Goal: Task Accomplishment & Management: Manage account settings

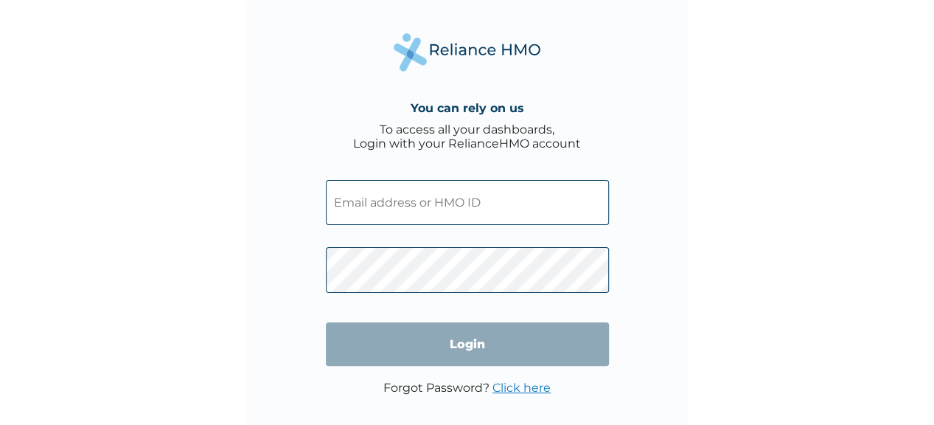
click at [450, 210] on input "text" at bounding box center [467, 202] width 283 height 45
type input "idphilipsfemos@gmail.com"
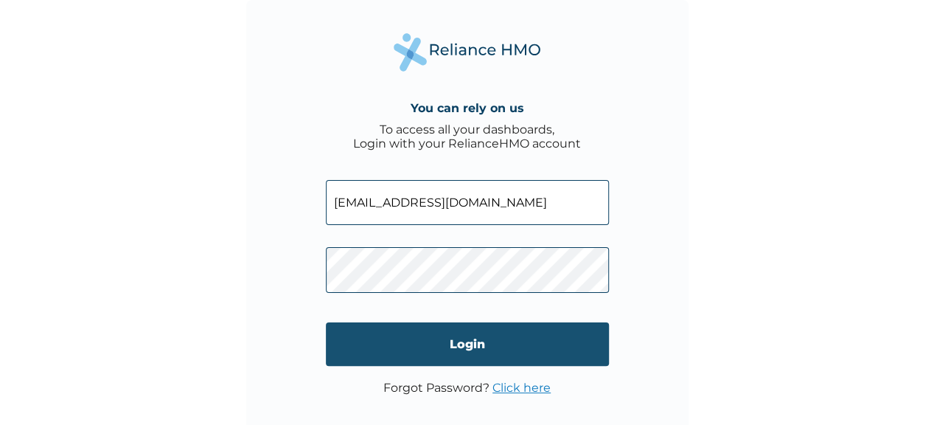
click at [429, 352] on input "Login" at bounding box center [467, 344] width 283 height 44
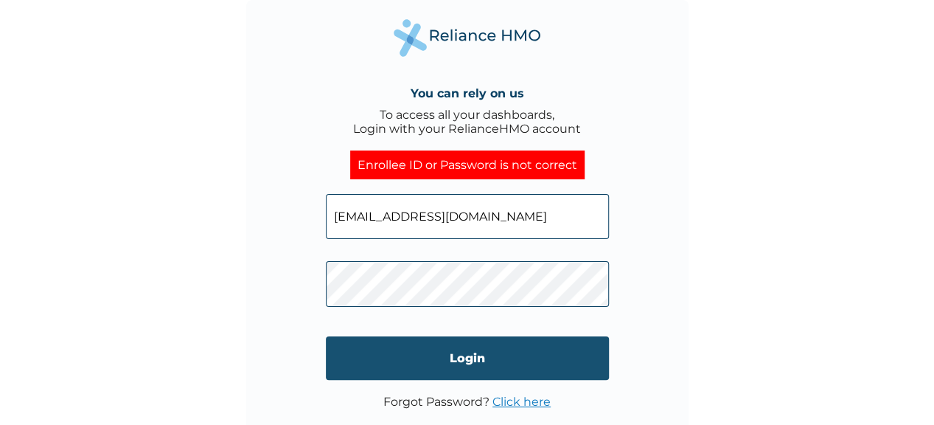
click at [406, 354] on input "Login" at bounding box center [467, 358] width 283 height 44
click at [390, 358] on input "Login" at bounding box center [467, 358] width 283 height 44
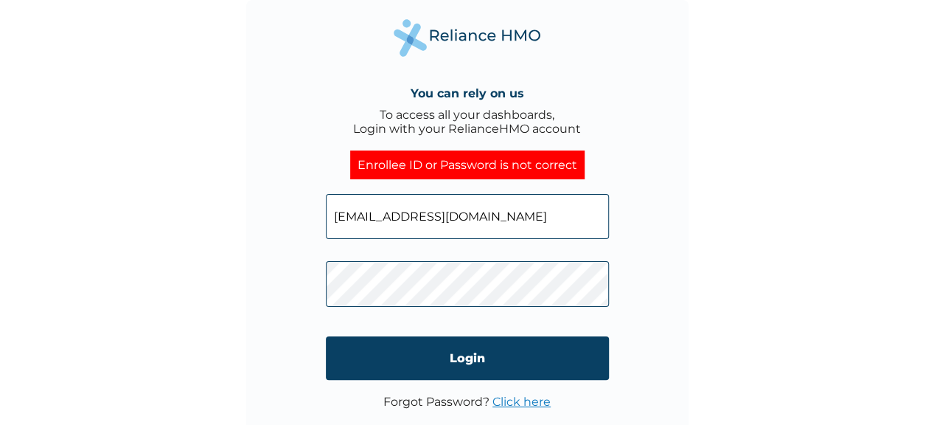
click input "Login" at bounding box center [467, 358] width 283 height 44
click at [498, 213] on input "idphilipsfemos@gmail.com" at bounding box center [467, 216] width 283 height 45
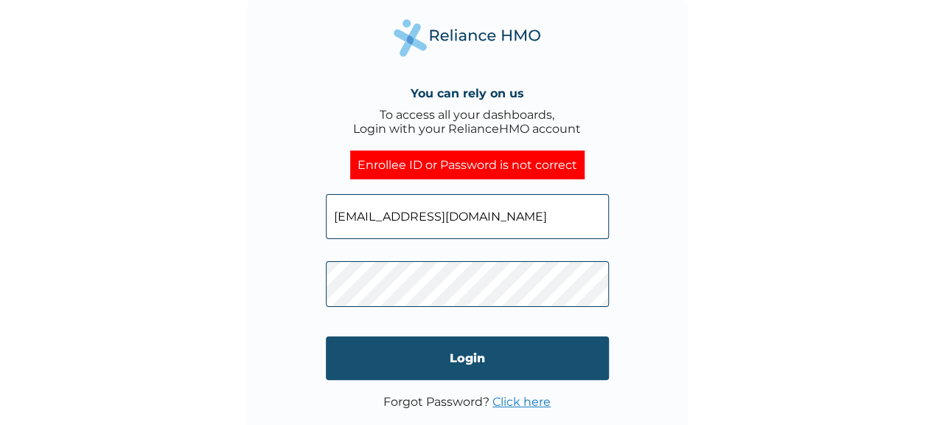
click at [419, 358] on input "Login" at bounding box center [467, 358] width 283 height 44
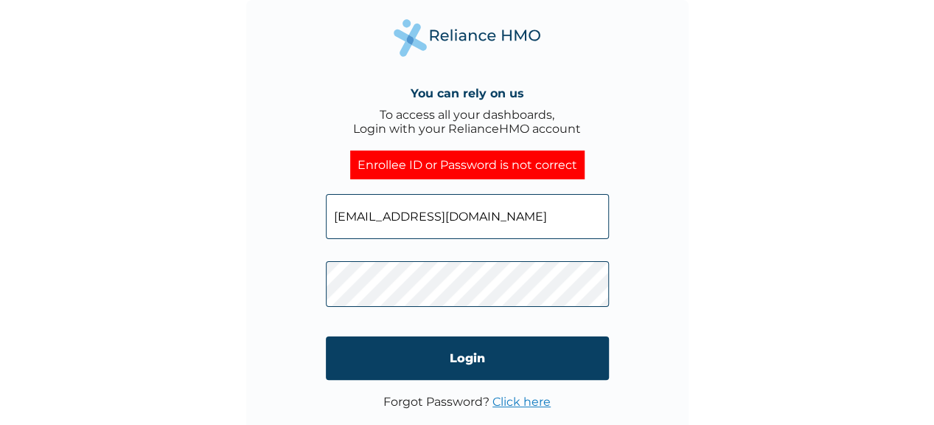
click input "Login" at bounding box center [467, 358] width 283 height 44
